Goal: Task Accomplishment & Management: Manage account settings

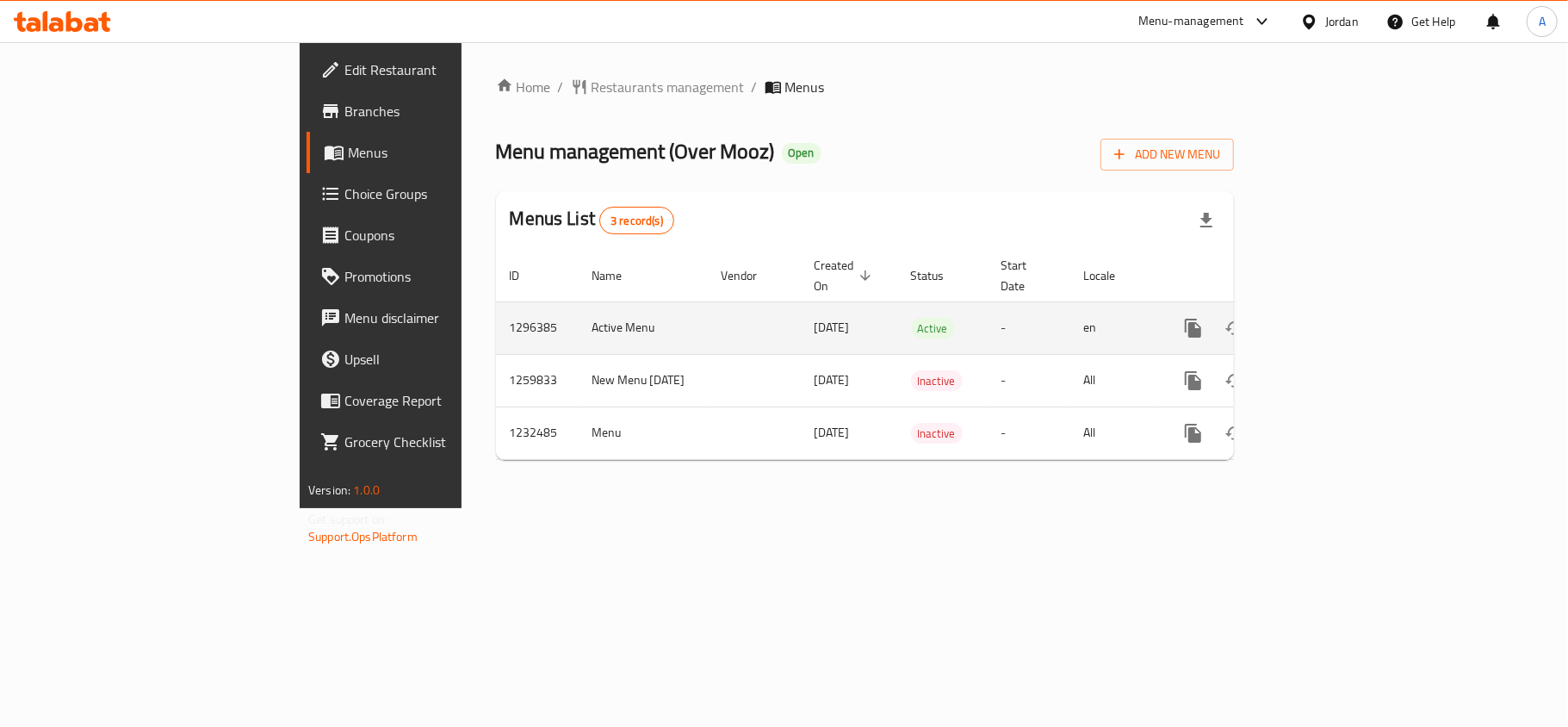
click at [1325, 320] on icon "enhanced table" at bounding box center [1317, 328] width 15 height 15
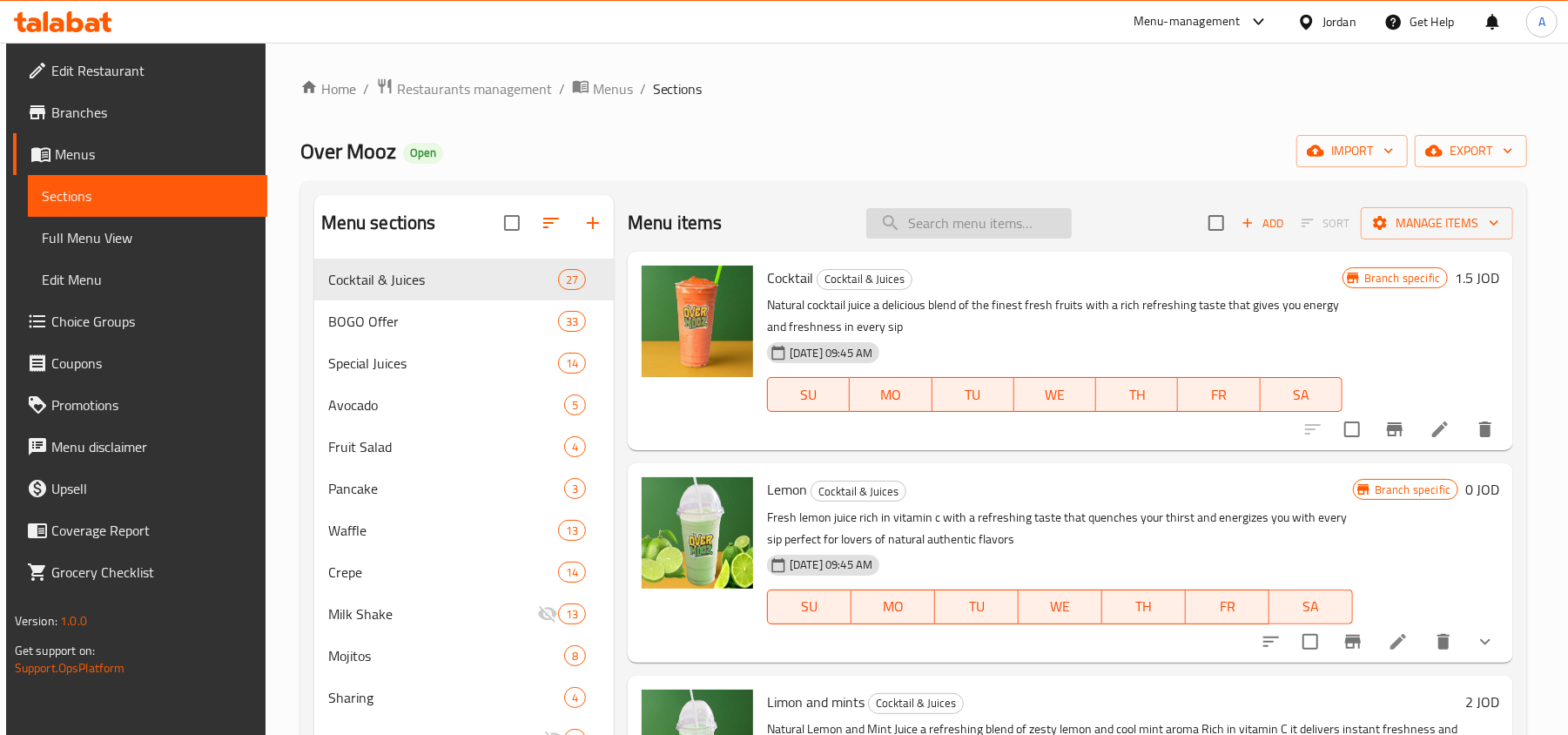
click at [979, 221] on input "search" at bounding box center [968, 223] width 205 height 31
paste input "Strawberries and milk"
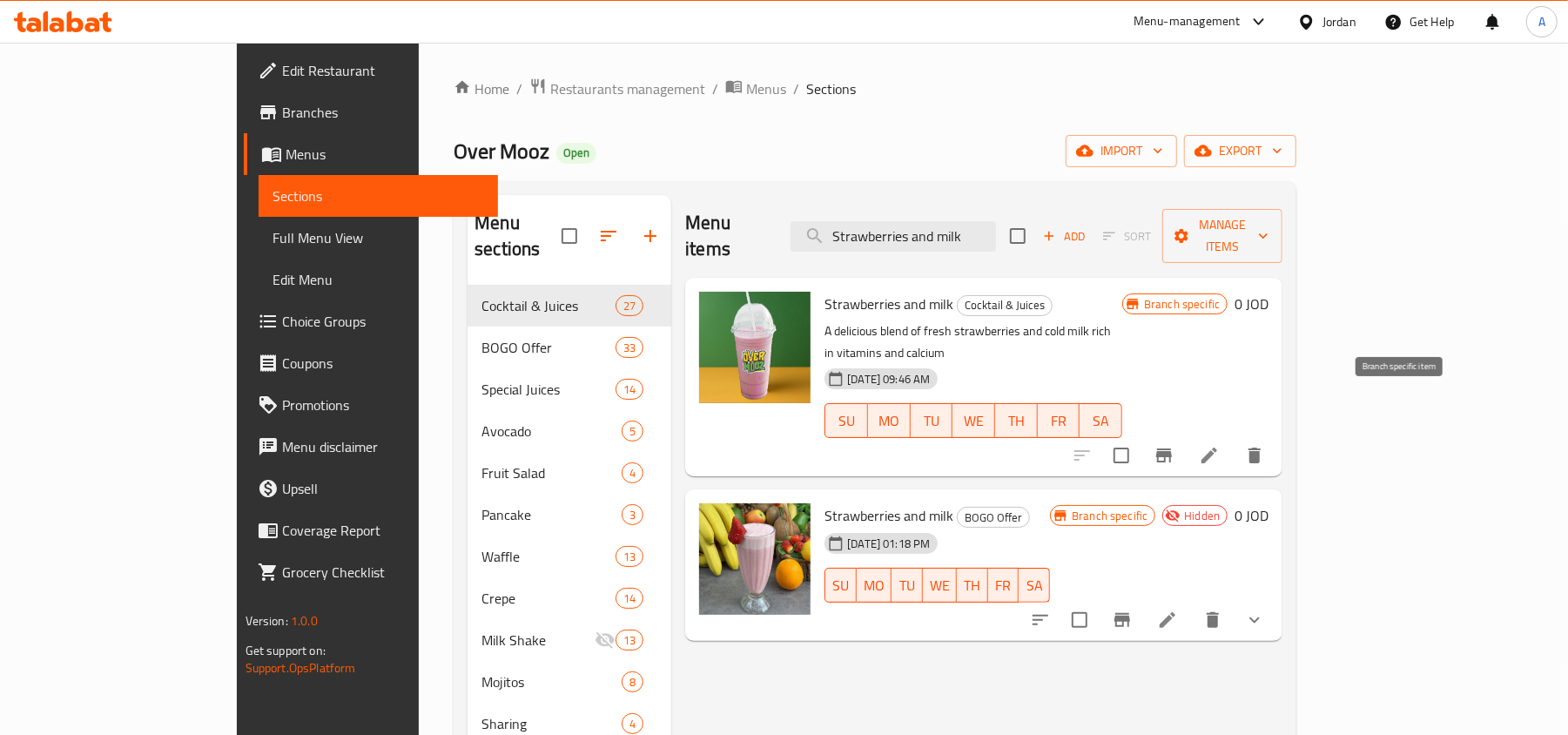
click at [1171, 448] on icon "Branch-specific-item" at bounding box center [1163, 455] width 15 height 13
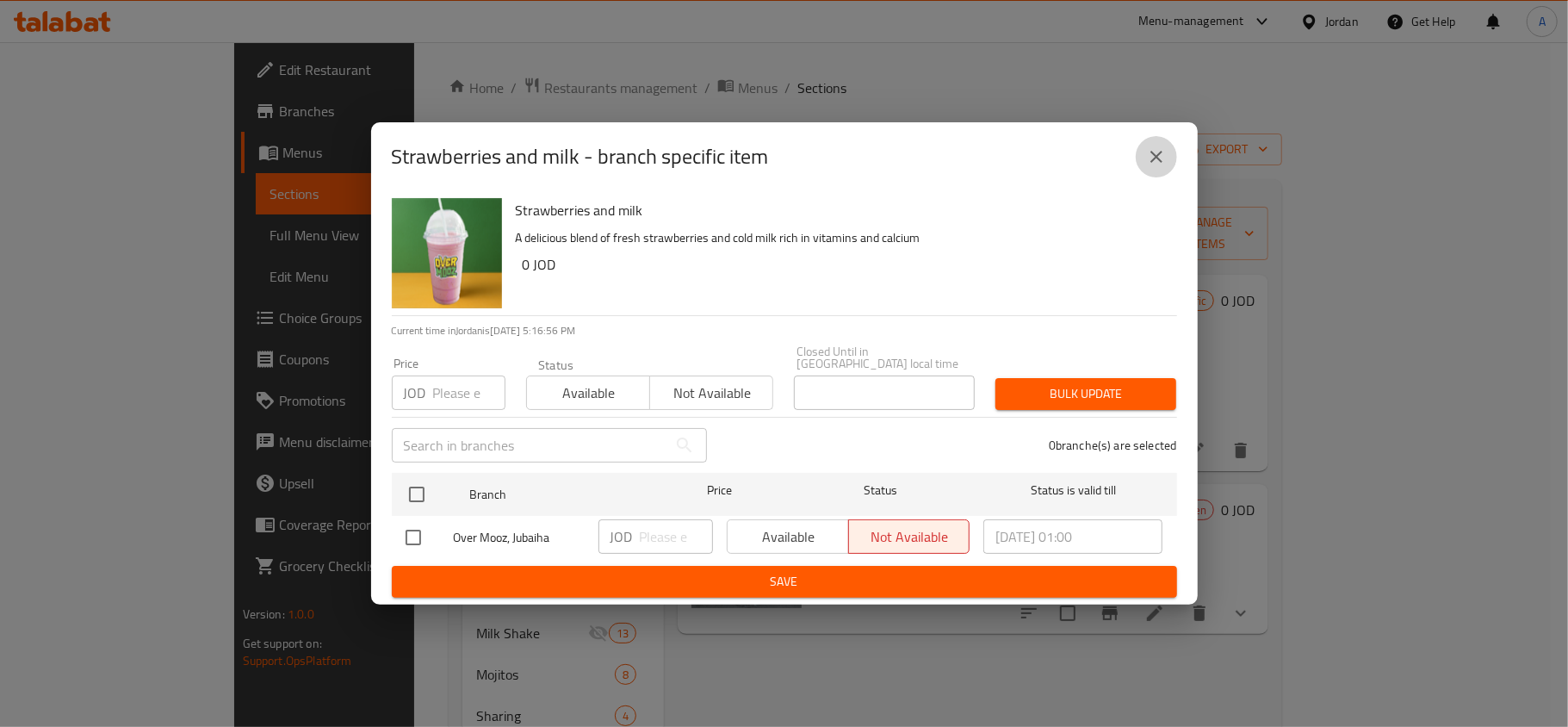
click at [1158, 163] on icon "close" at bounding box center [1156, 156] width 12 height 12
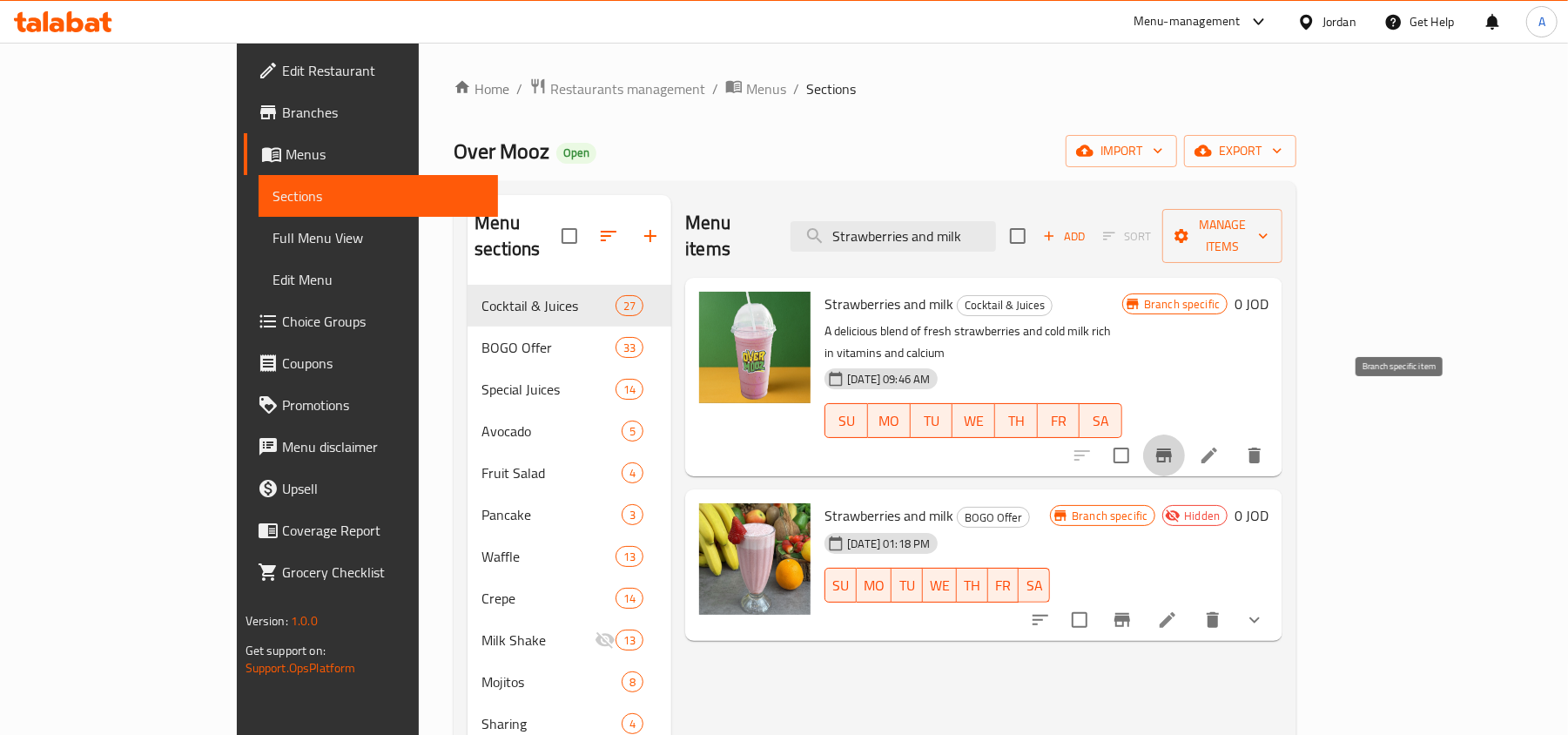
click at [1171, 448] on icon "Branch-specific-item" at bounding box center [1163, 455] width 15 height 13
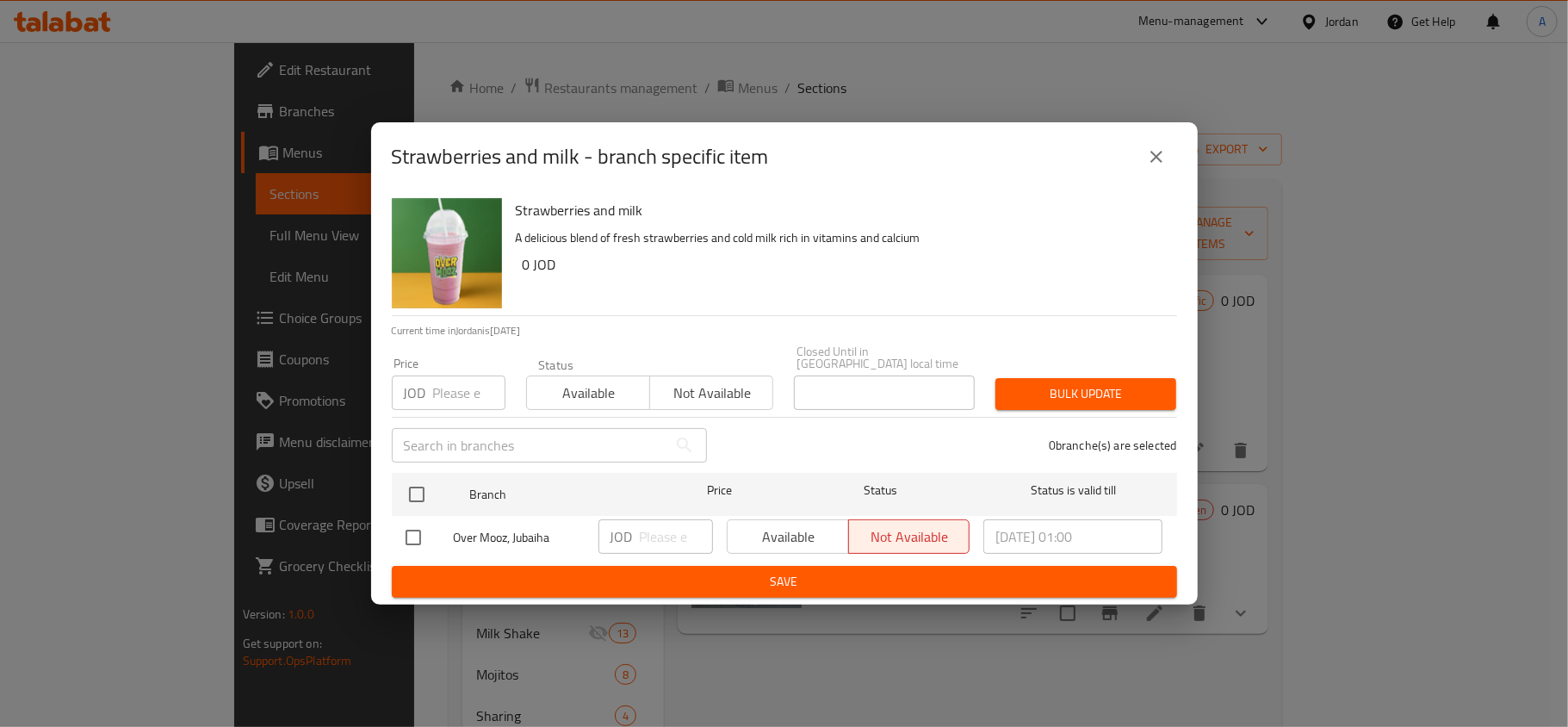
click at [1152, 164] on icon "close" at bounding box center [1156, 157] width 21 height 21
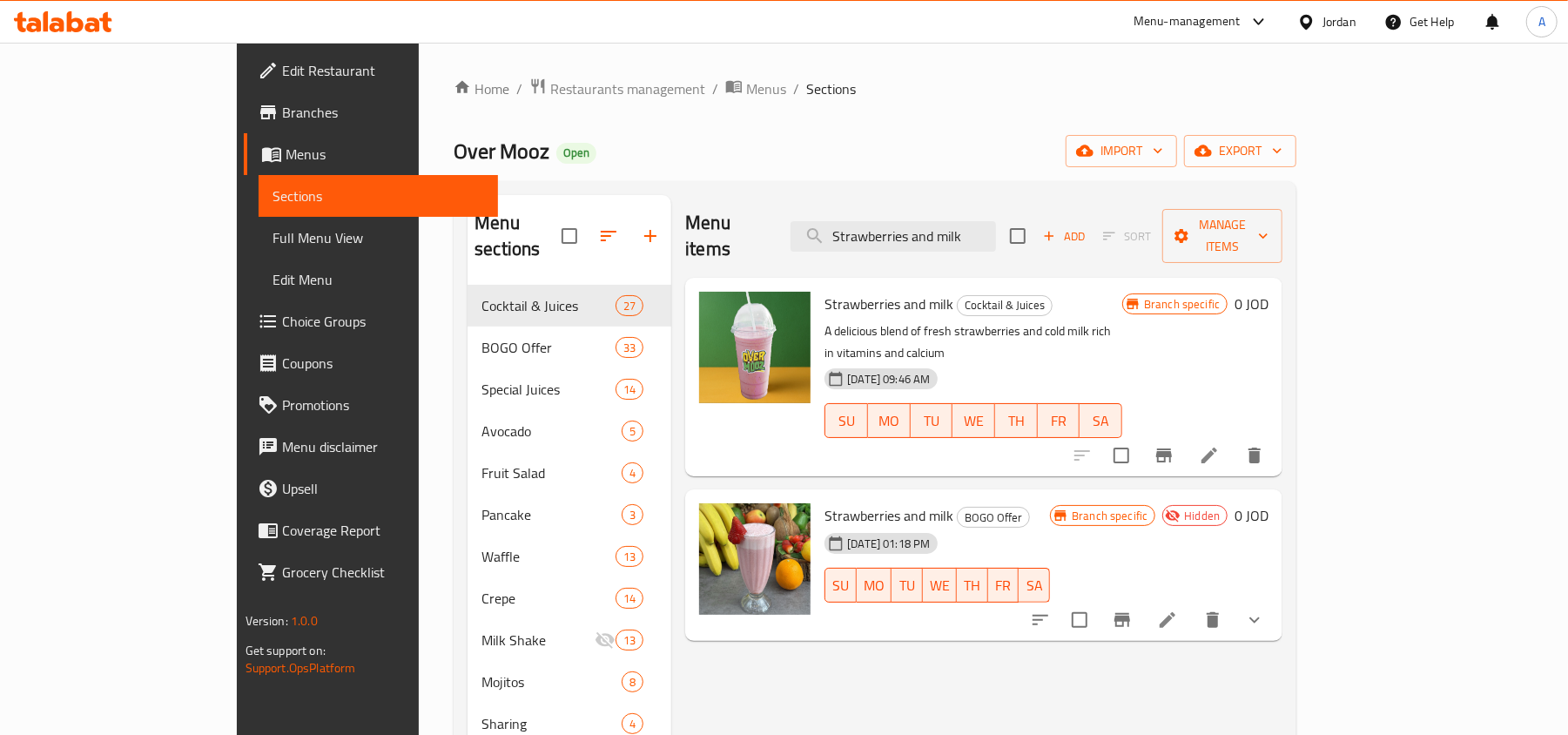
click at [990, 203] on div "Menu items Strawberries and milk Add Sort Manage items" at bounding box center [983, 236] width 597 height 83
click at [996, 222] on input "Strawberries and milk" at bounding box center [893, 237] width 205 height 31
paste input "Carrot"
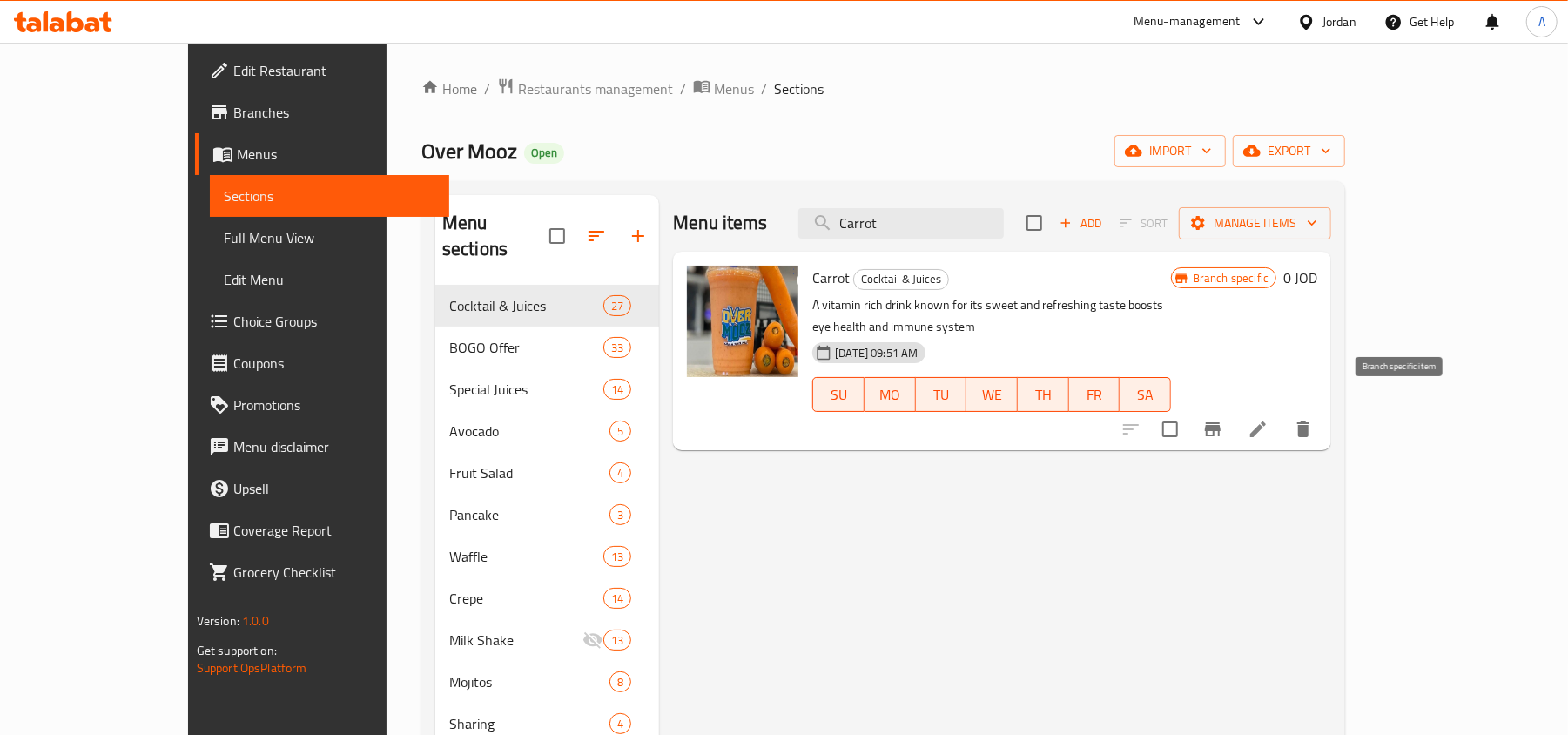
type input "Carrot"
click at [1234, 420] on button "Branch-specific-item" at bounding box center [1212, 429] width 41 height 41
